Goal: Information Seeking & Learning: Check status

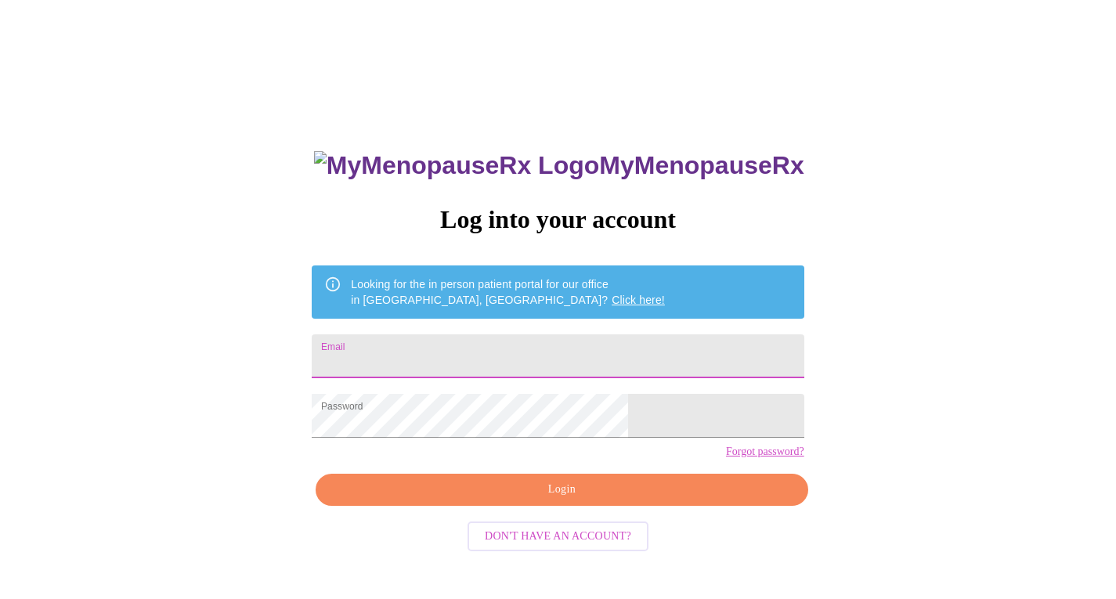
click at [443, 362] on input "Email" at bounding box center [558, 356] width 492 height 44
type input "[EMAIL_ADDRESS][DOMAIN_NAME]"
click at [522, 500] on span "Login" at bounding box center [562, 490] width 456 height 20
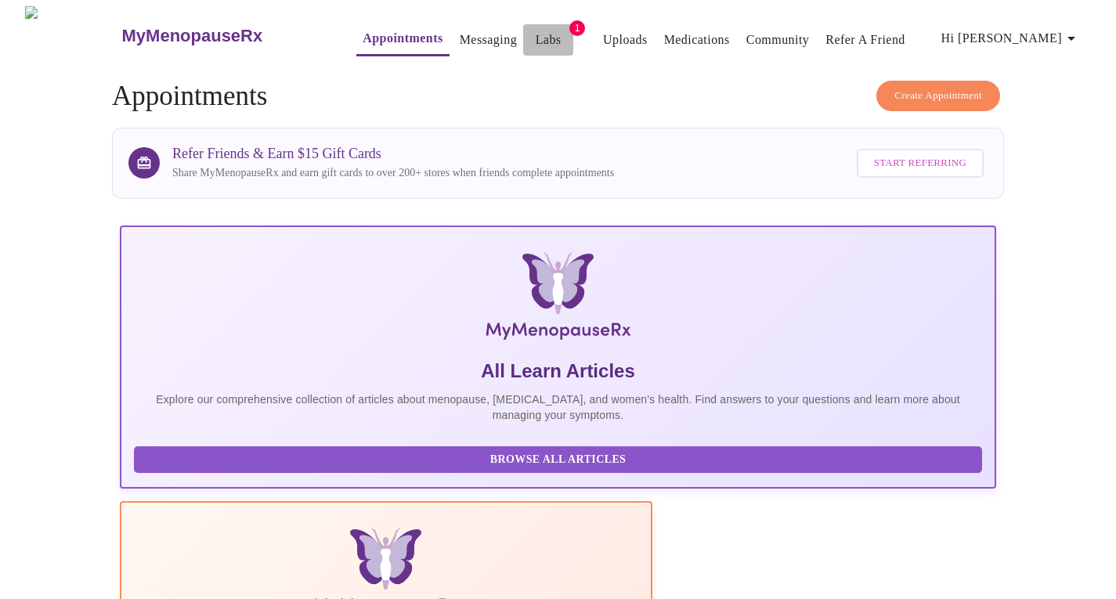
click at [536, 33] on link "Labs" at bounding box center [549, 40] width 26 height 22
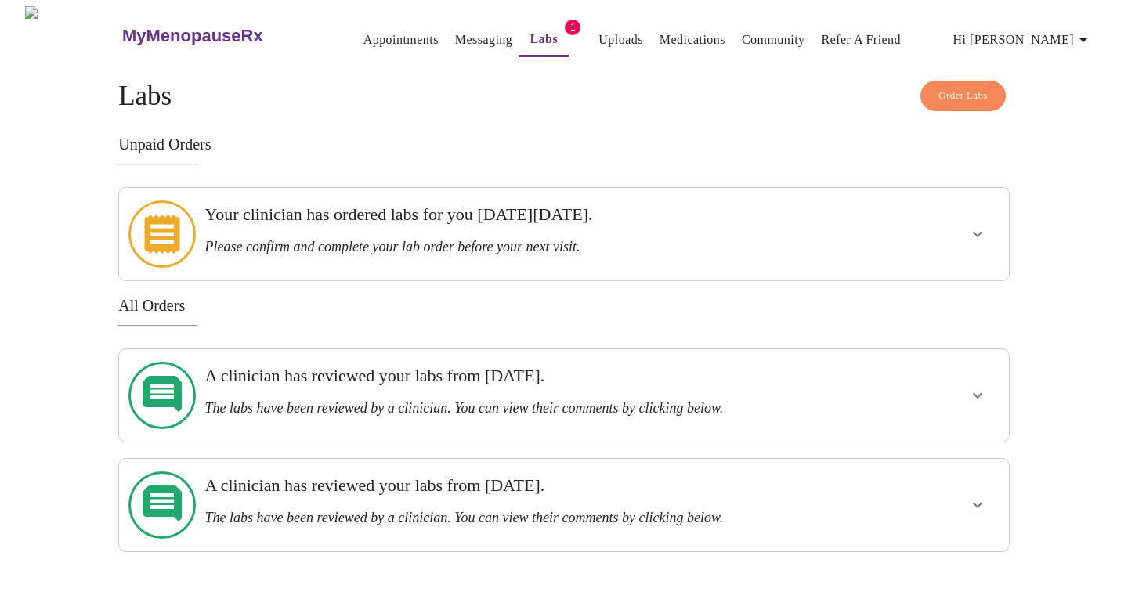
click at [977, 225] on icon "show more" at bounding box center [977, 234] width 19 height 19
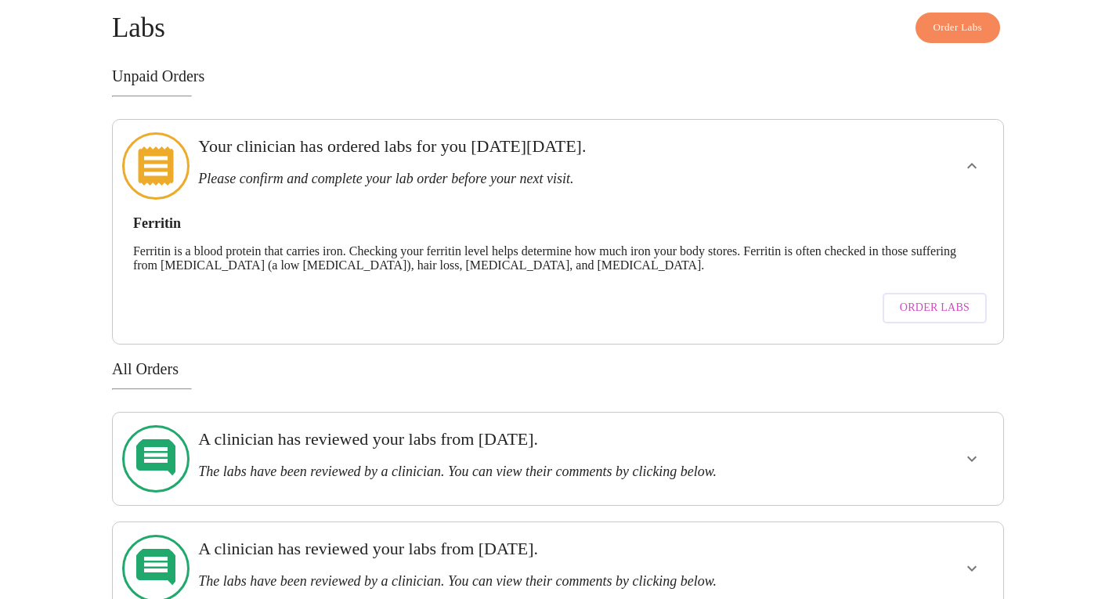
scroll to position [69, 0]
click at [968, 455] on icon "show more" at bounding box center [971, 457] width 9 height 5
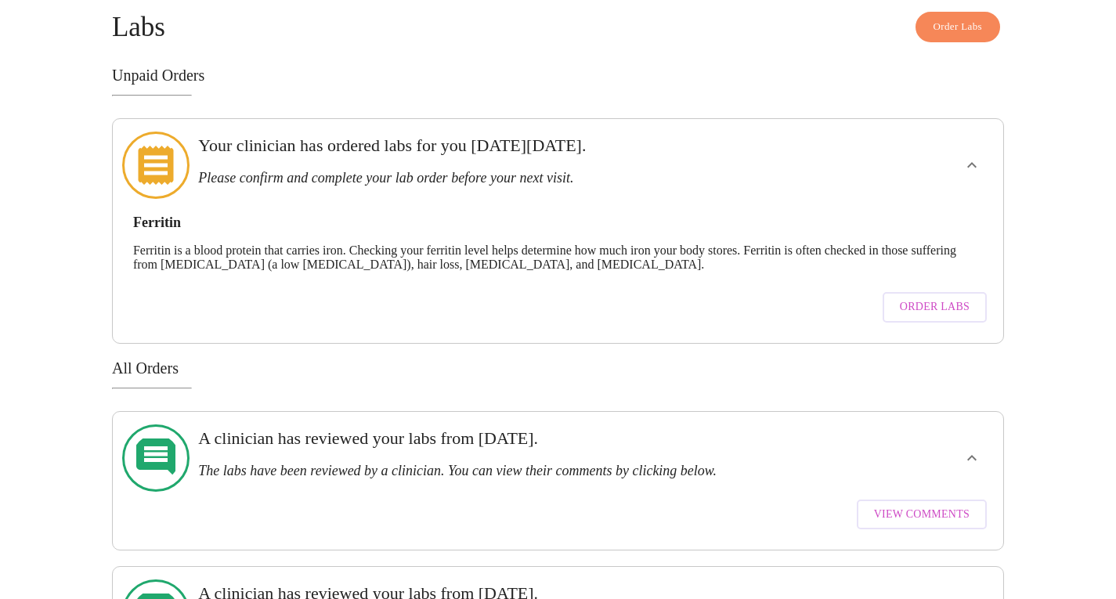
scroll to position [114, 0]
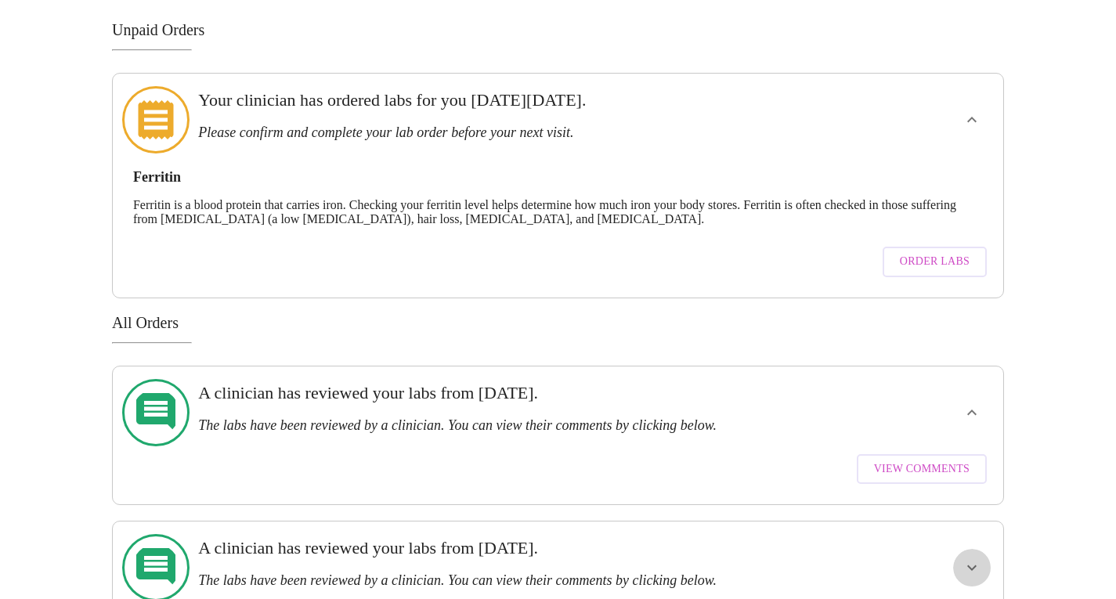
click at [966, 558] on icon "show more" at bounding box center [971, 567] width 19 height 19
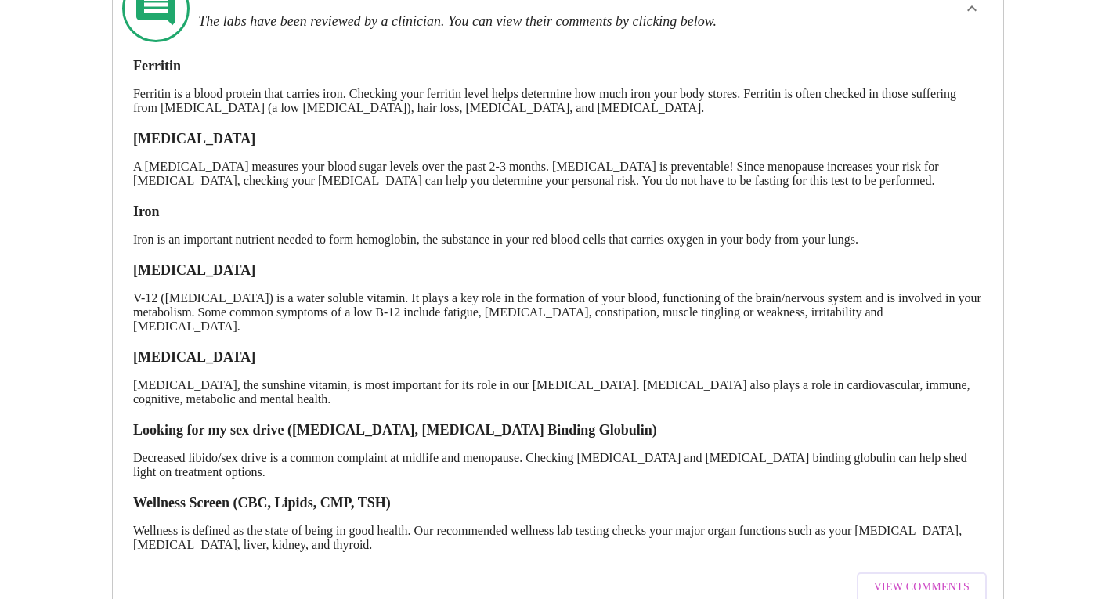
scroll to position [674, 0]
click at [884, 577] on span "View Comments" at bounding box center [922, 587] width 96 height 20
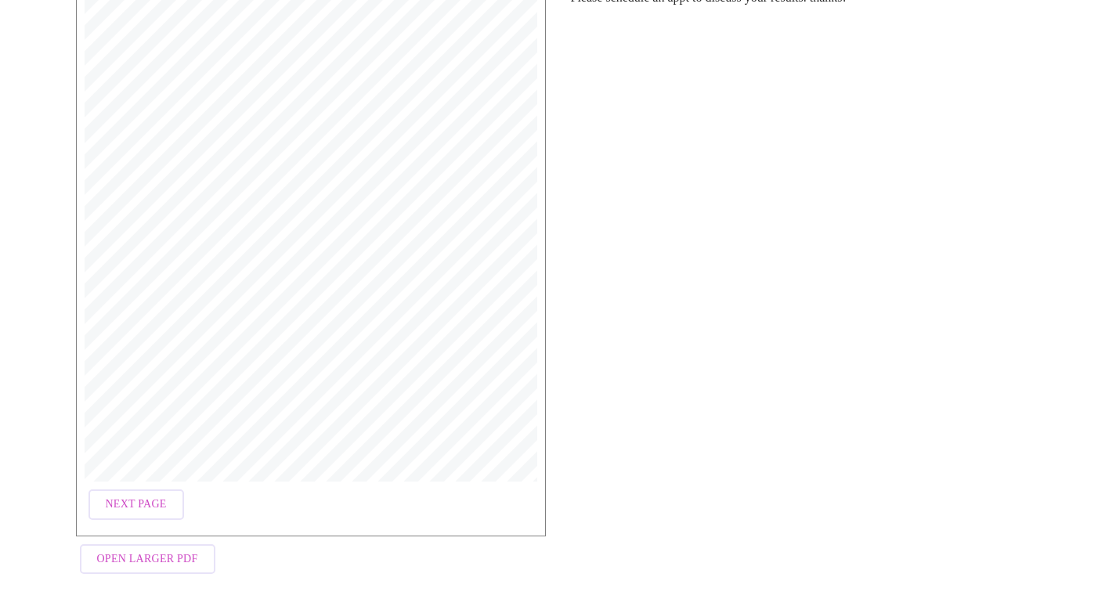
scroll to position [258, 0]
click at [145, 496] on span "Next Page" at bounding box center [136, 506] width 61 height 20
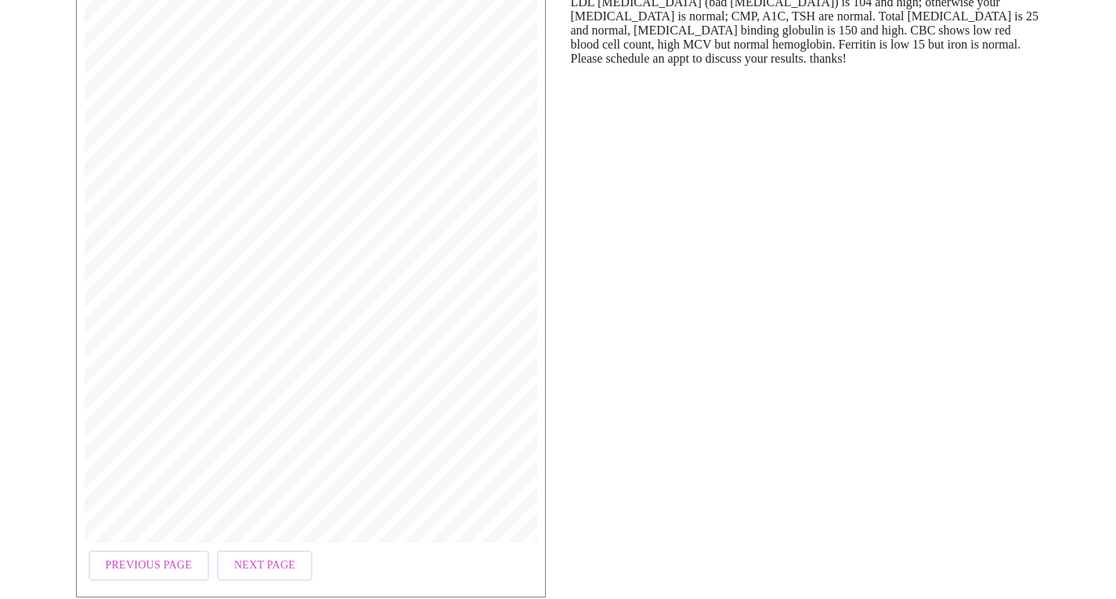
scroll to position [267, 0]
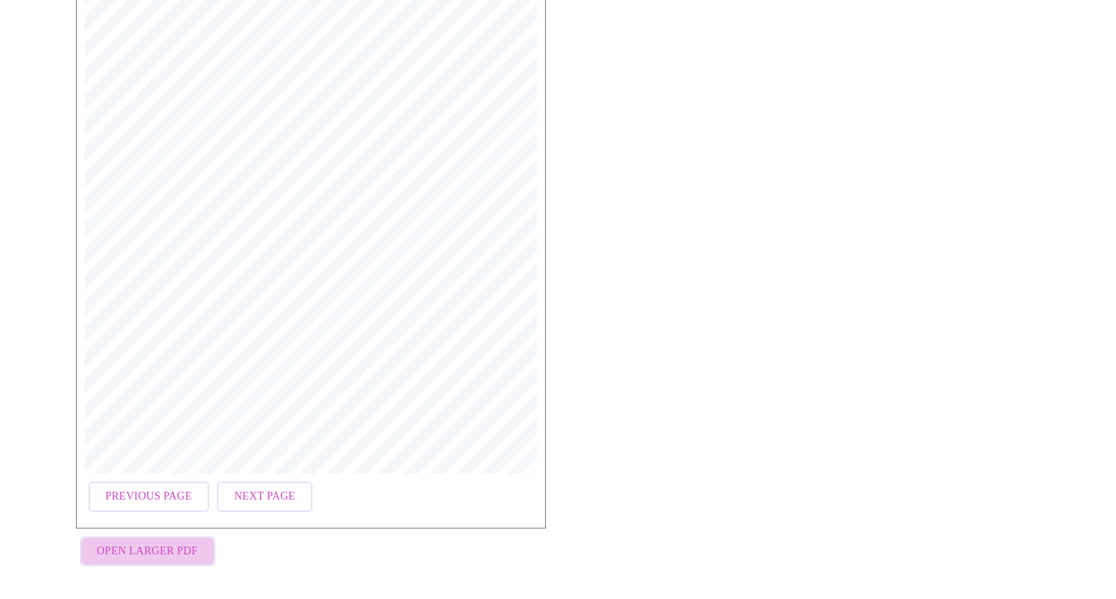
click at [164, 550] on span "Open Larger PDF" at bounding box center [147, 552] width 101 height 20
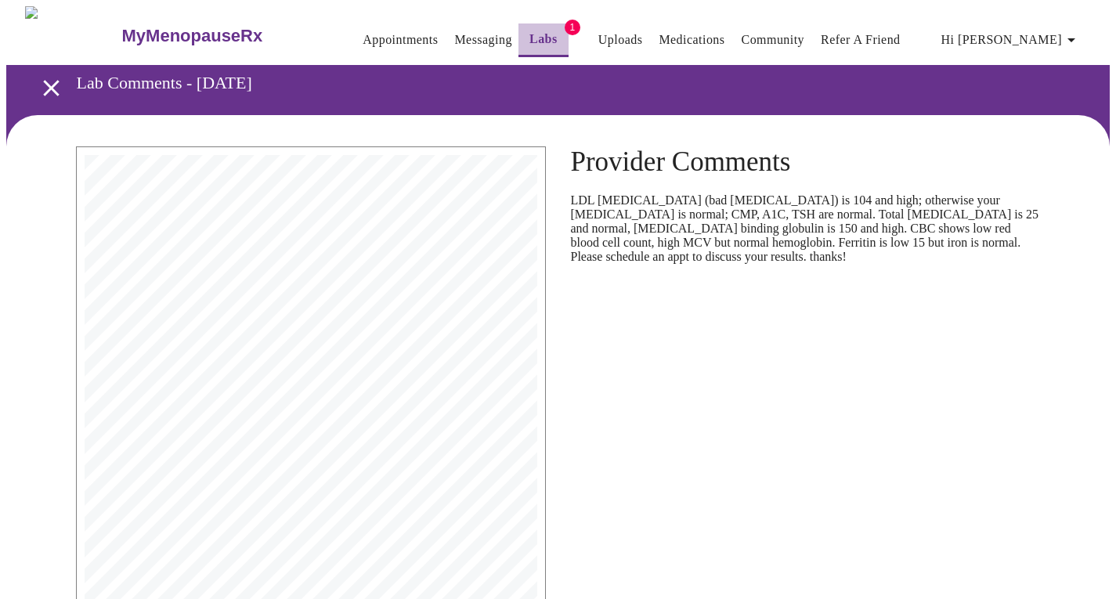
click at [529, 30] on link "Labs" at bounding box center [543, 39] width 28 height 22
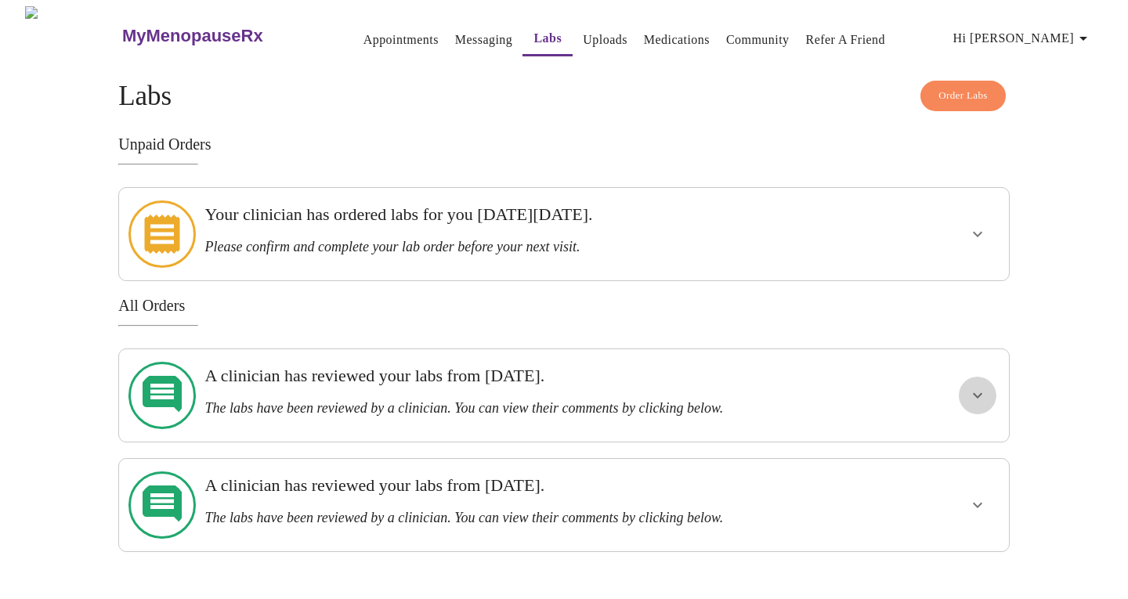
click at [983, 386] on icon "show more" at bounding box center [977, 395] width 19 height 19
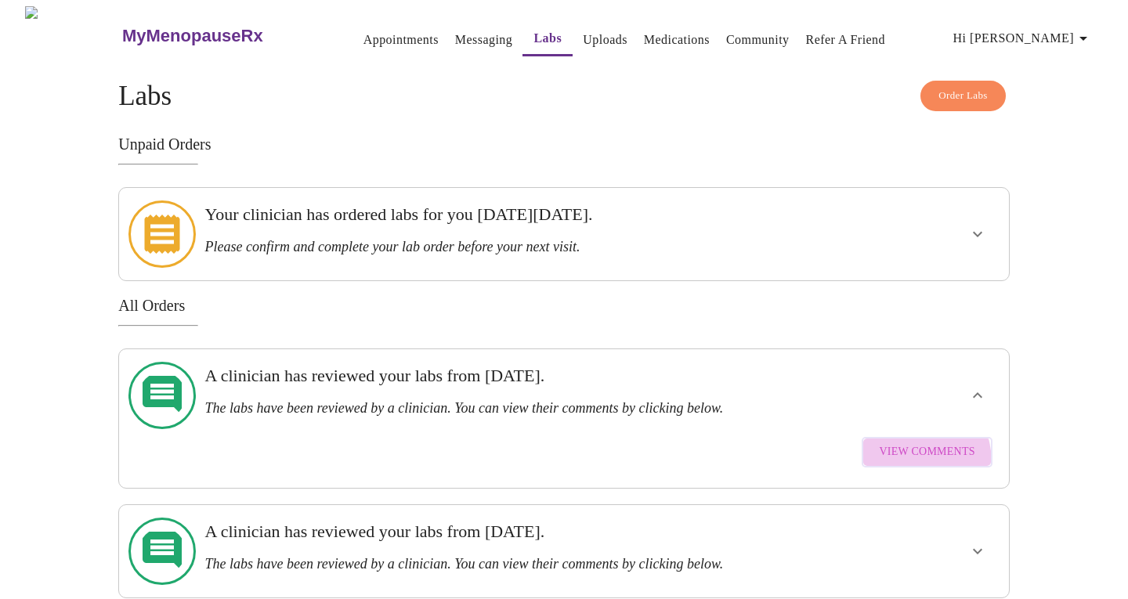
click at [893, 437] on button "View Comments" at bounding box center [926, 452] width 130 height 31
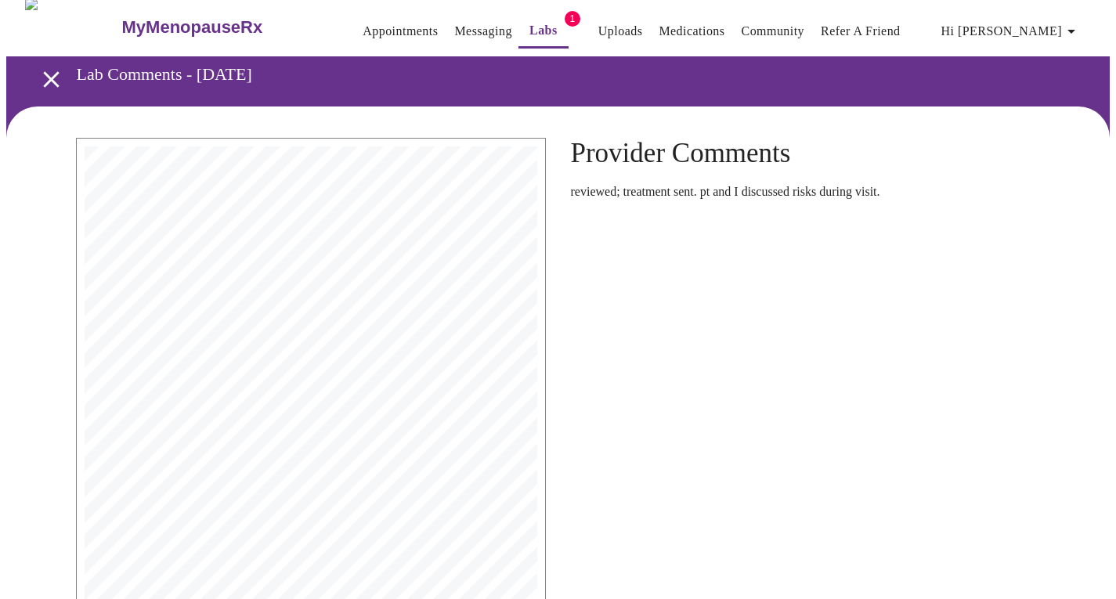
scroll to position [267, 0]
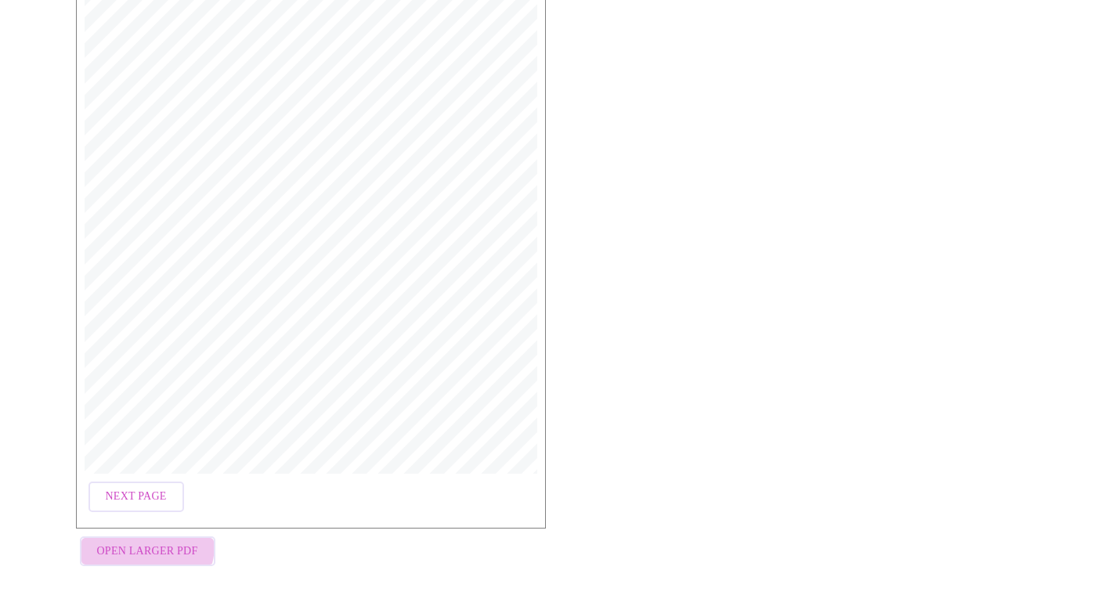
click at [141, 542] on span "Open Larger PDF" at bounding box center [147, 552] width 101 height 20
click at [161, 542] on span "Open Larger PDF" at bounding box center [147, 552] width 101 height 20
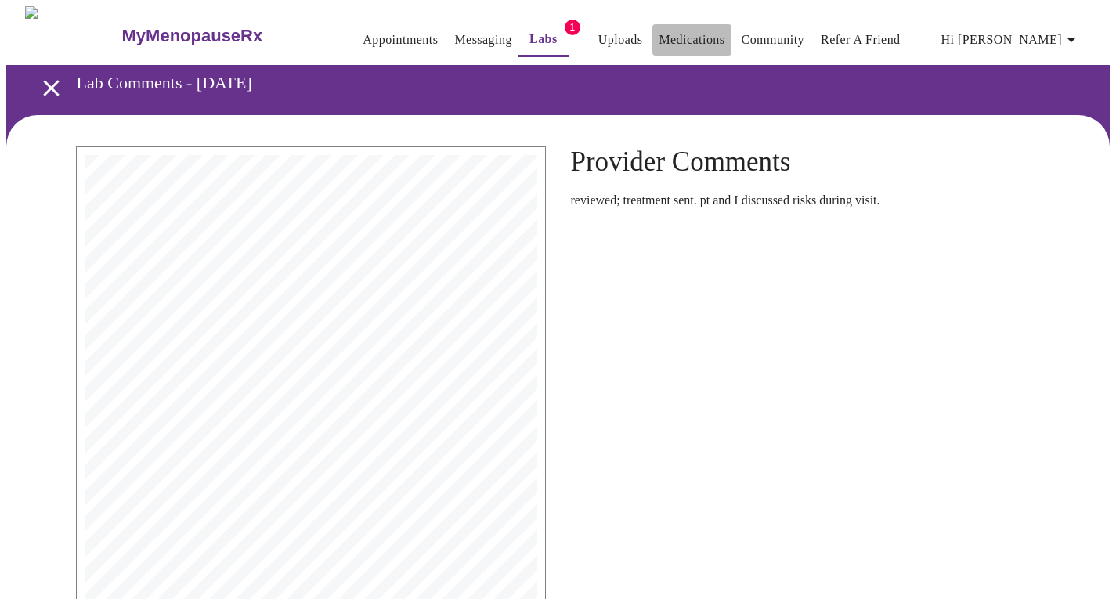
click at [672, 31] on link "Medications" at bounding box center [691, 40] width 66 height 22
